Goal: Information Seeking & Learning: Learn about a topic

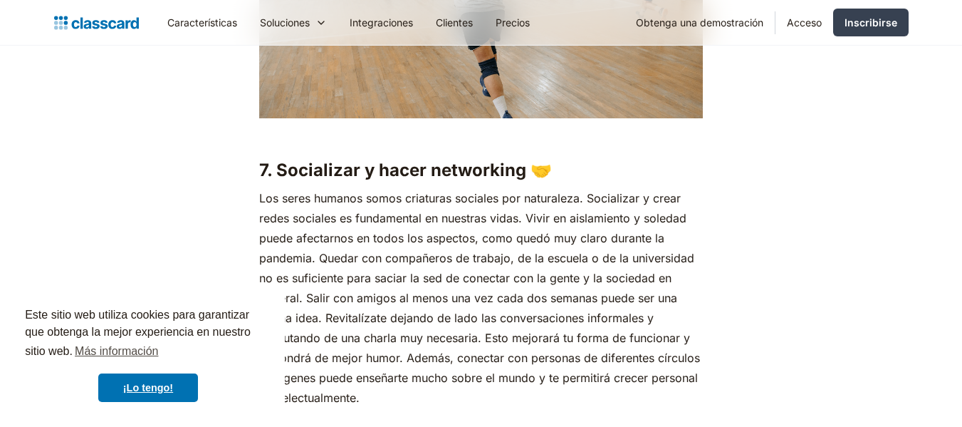
scroll to position [4845, 0]
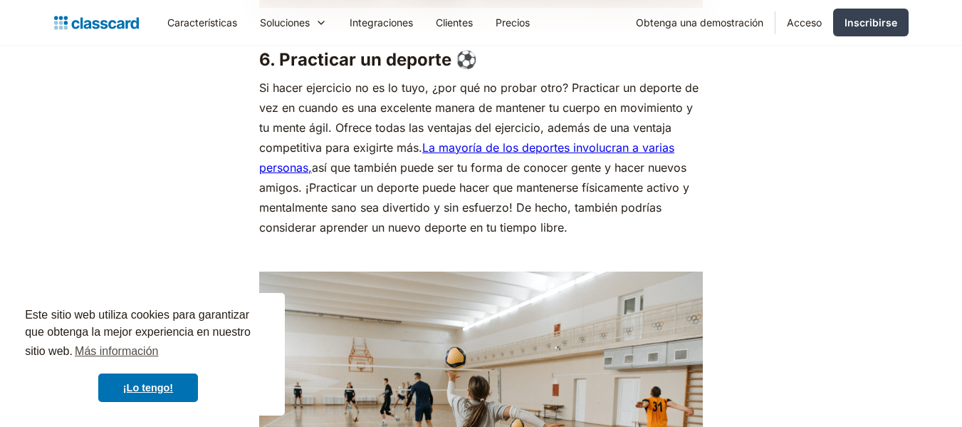
drag, startPoint x: 967, startPoint y: 298, endPoint x: 968, endPoint y: 207, distance: 91.9
click at [185, 23] on font "Características" at bounding box center [202, 22] width 70 height 12
